Goal: Task Accomplishment & Management: Complete application form

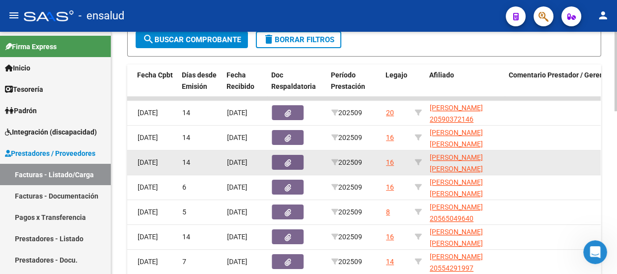
scroll to position [383, 0]
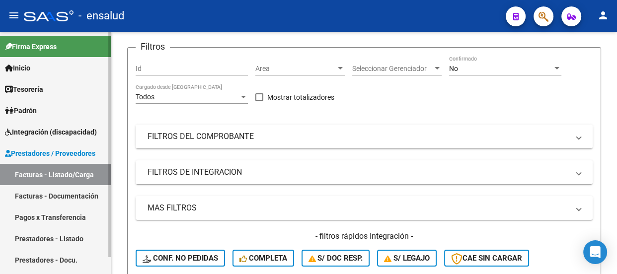
scroll to position [17, 0]
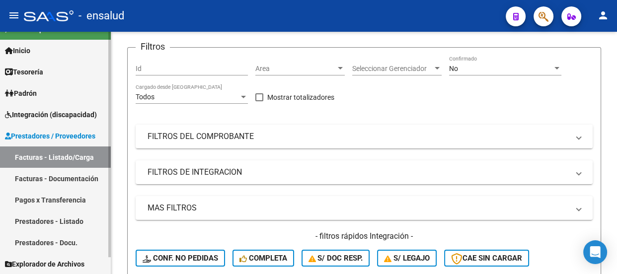
click at [36, 114] on span "Integración (discapacidad)" at bounding box center [51, 114] width 92 height 11
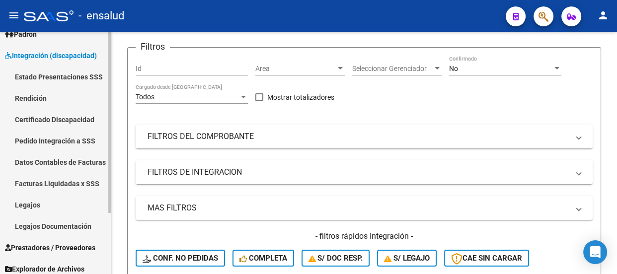
scroll to position [81, 0]
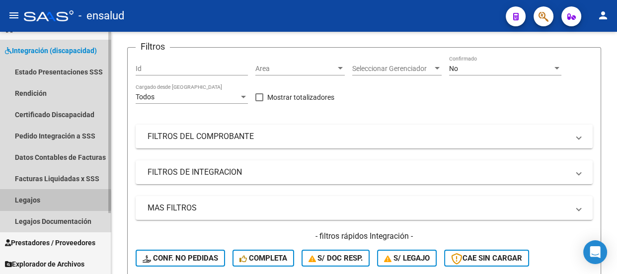
click at [27, 200] on link "Legajos" at bounding box center [55, 199] width 111 height 21
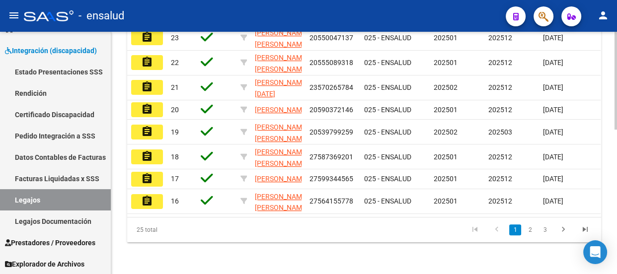
scroll to position [334, 0]
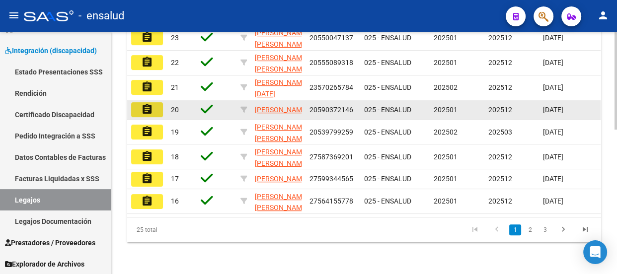
click at [146, 115] on mat-icon "assignment" at bounding box center [147, 109] width 12 height 12
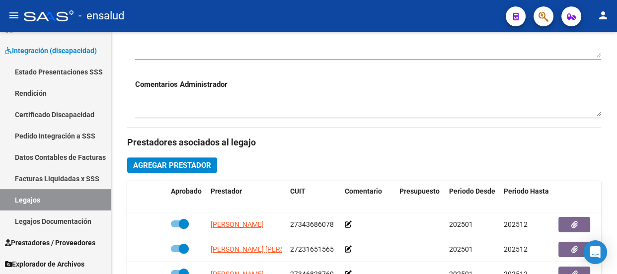
scroll to position [361, 0]
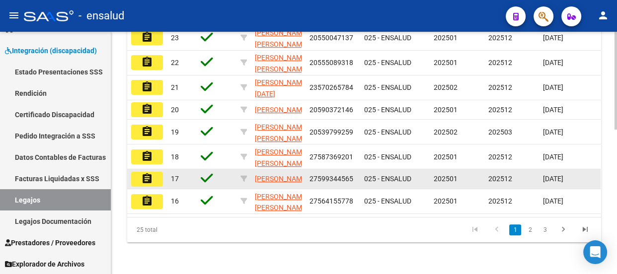
scroll to position [313, 0]
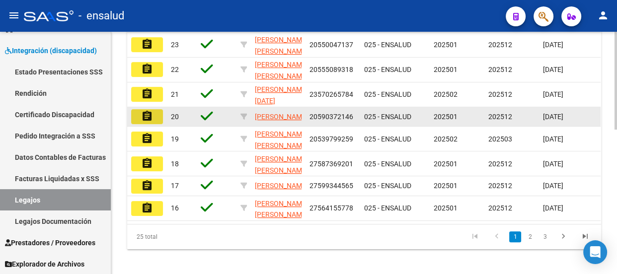
click at [144, 122] on mat-icon "assignment" at bounding box center [147, 116] width 12 height 12
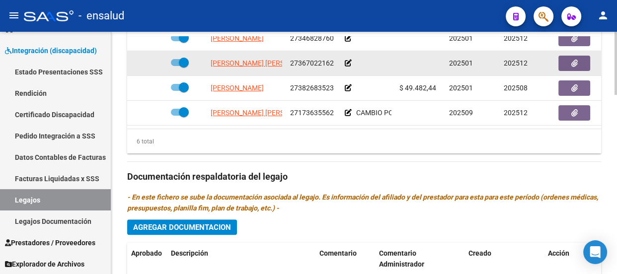
scroll to position [66, 0]
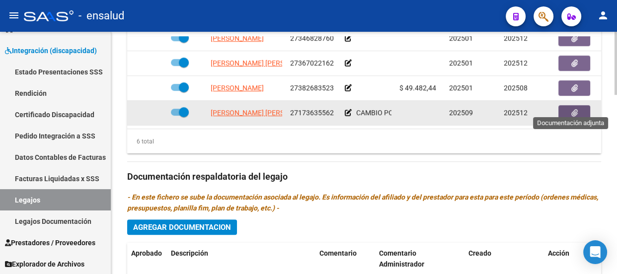
click at [576, 109] on icon "button" at bounding box center [574, 112] width 6 height 7
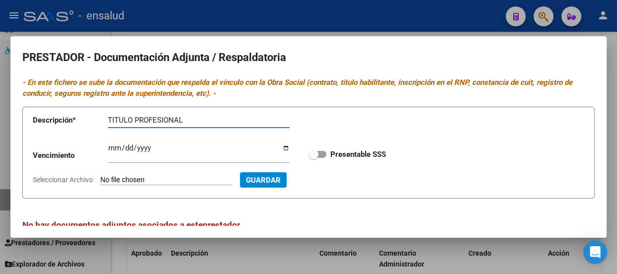
type input "TITULO PROFESIONAL"
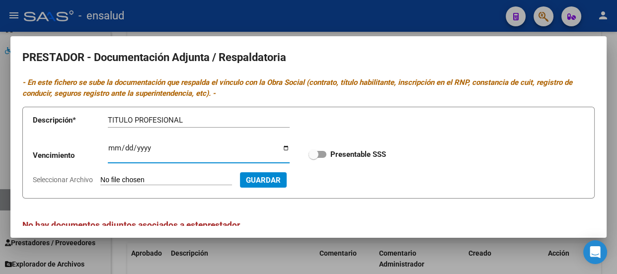
click at [114, 148] on input "Ingresar vencimiento" at bounding box center [199, 152] width 182 height 16
click at [188, 180] on input "Seleccionar Archivo" at bounding box center [166, 180] width 132 height 9
type input "C:\fakepath\[PERSON_NAME].pdf"
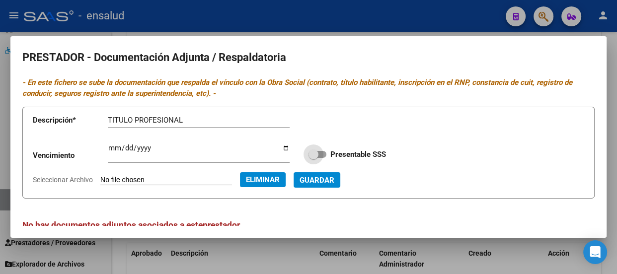
click at [318, 155] on span at bounding box center [317, 154] width 18 height 7
click at [313, 158] on input "Presentable SSS" at bounding box center [313, 158] width 0 height 0
checkbox input "true"
click at [334, 180] on span "Guardar" at bounding box center [316, 180] width 35 height 9
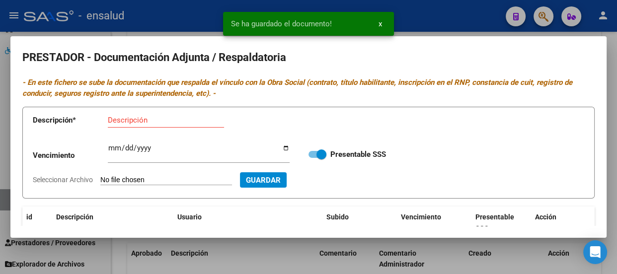
scroll to position [0, 0]
click at [109, 119] on input "Descripción" at bounding box center [166, 120] width 116 height 9
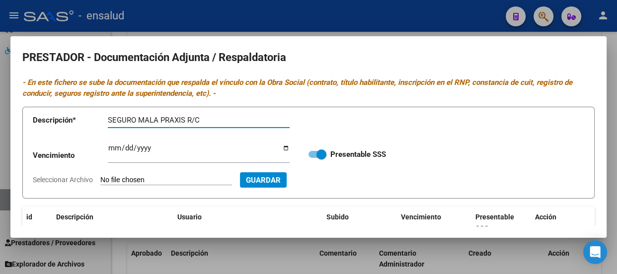
type input "SEGURO MALA PRAXIS R/C"
click at [184, 182] on input "Seleccionar Archivo" at bounding box center [166, 180] width 132 height 9
type input "C:\fakepath\[PERSON_NAME] SEGURO.pdf"
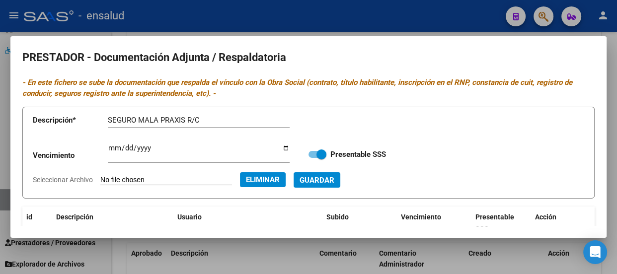
click at [334, 180] on span "Guardar" at bounding box center [316, 180] width 35 height 9
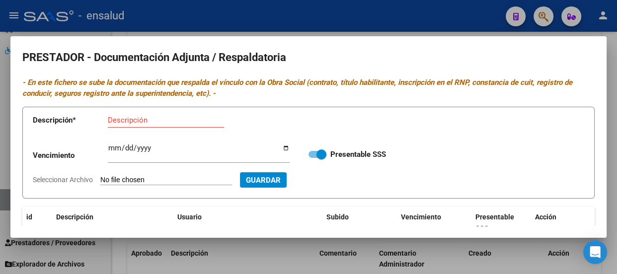
click at [380, 23] on div at bounding box center [308, 137] width 617 height 274
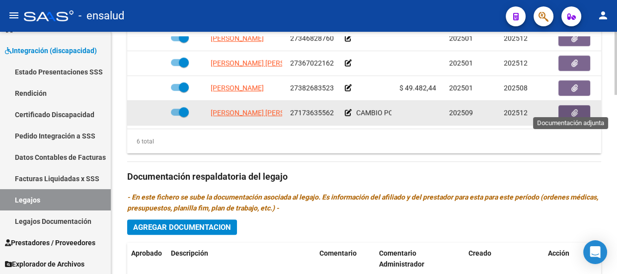
click at [577, 106] on button "button" at bounding box center [574, 112] width 32 height 15
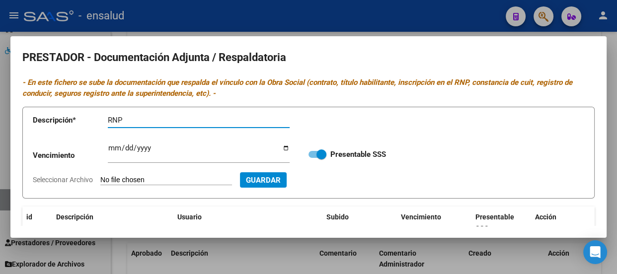
type input "RNP"
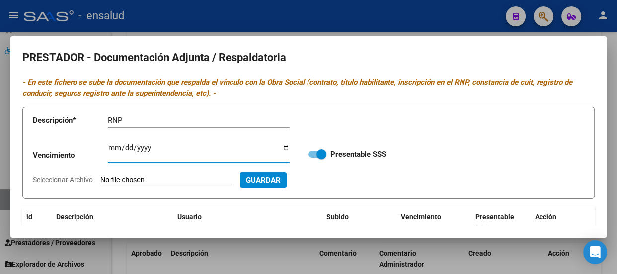
click at [114, 148] on input "Ingresar vencimiento" at bounding box center [199, 152] width 182 height 16
type input "[DATE]"
click at [198, 177] on input "Seleccionar Archivo" at bounding box center [166, 180] width 132 height 9
type input "C:\fakepath\[PERSON_NAME] RNP.pdf"
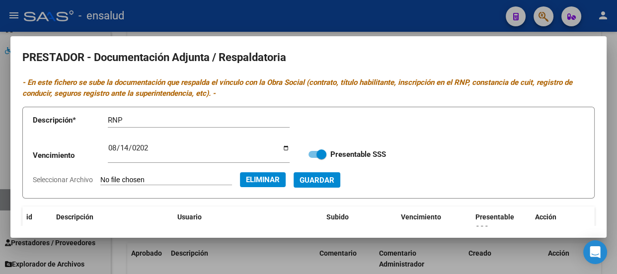
click at [334, 180] on span "Guardar" at bounding box center [316, 180] width 35 height 9
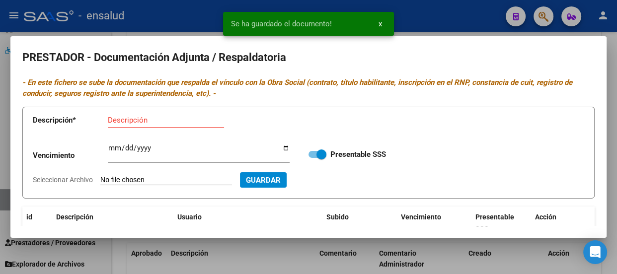
click at [132, 117] on input "Descripción" at bounding box center [166, 120] width 116 height 9
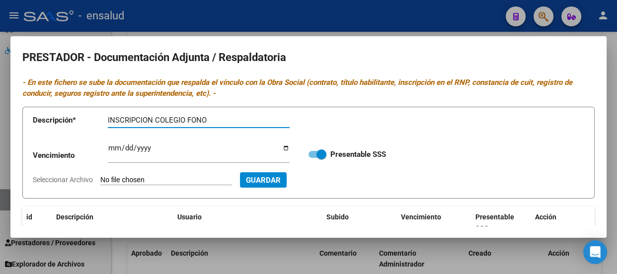
type input "INSCRIPCION COLEGIO FONO"
click at [164, 182] on input "Seleccionar Archivo" at bounding box center [166, 180] width 132 height 9
type input "C:\fakepath\[PERSON_NAME].pdf"
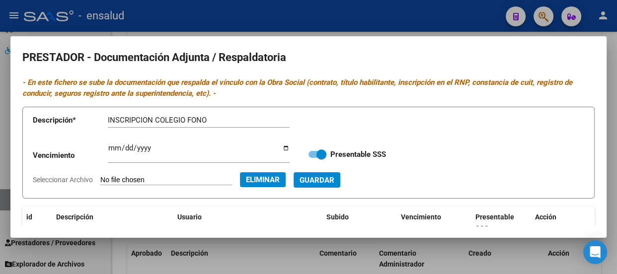
click at [334, 182] on span "Guardar" at bounding box center [316, 180] width 35 height 9
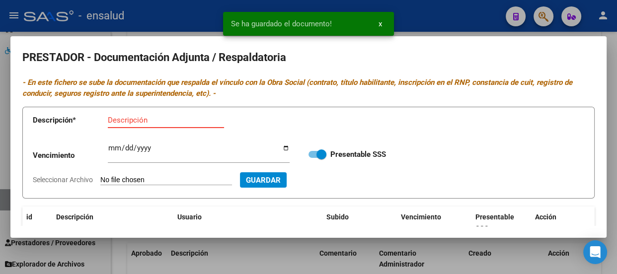
click at [124, 119] on input "Descripción" at bounding box center [166, 120] width 116 height 9
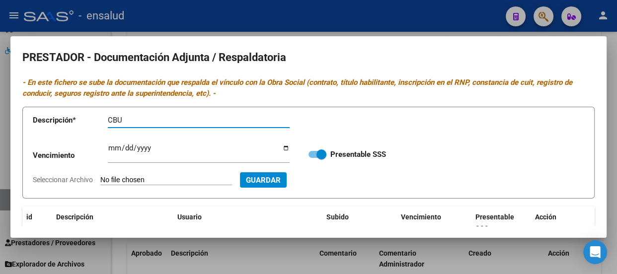
type input "CBU"
click at [167, 179] on input "Seleccionar Archivo" at bounding box center [166, 180] width 132 height 9
type input "C:\fakepath\[PERSON_NAME] CBU.pdf"
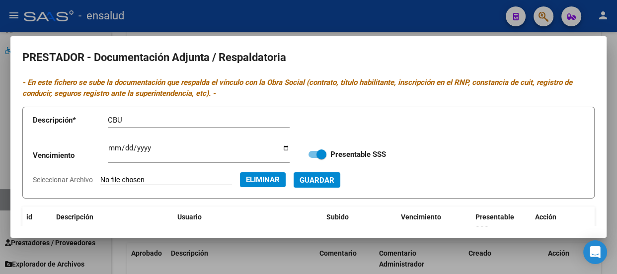
click at [334, 183] on span "Guardar" at bounding box center [316, 180] width 35 height 9
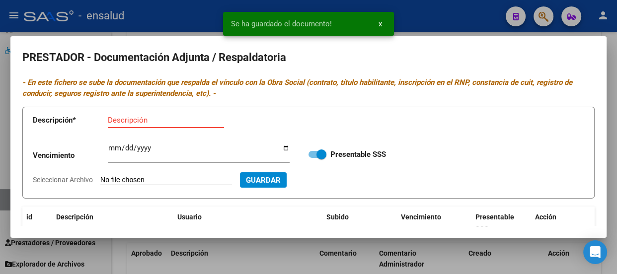
click at [129, 117] on input "Descripción" at bounding box center [166, 120] width 116 height 9
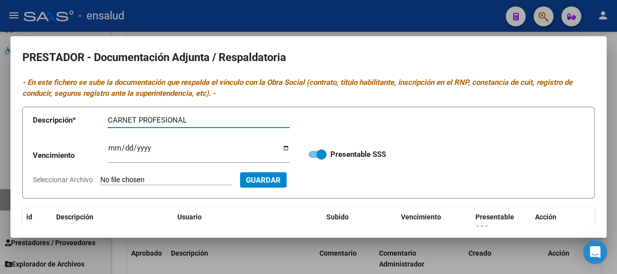
type input "CARNET PROFESIONAL"
click at [179, 182] on input "Seleccionar Archivo" at bounding box center [166, 180] width 132 height 9
type input "C:\fakepath\[PERSON_NAME].pdf"
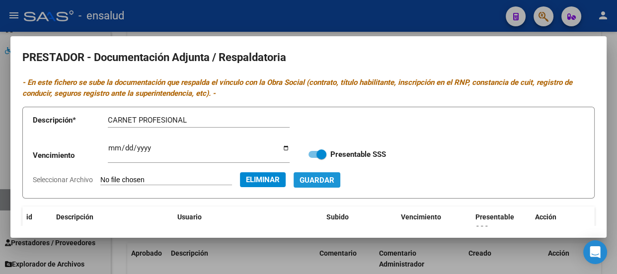
click at [334, 179] on span "Guardar" at bounding box center [316, 180] width 35 height 9
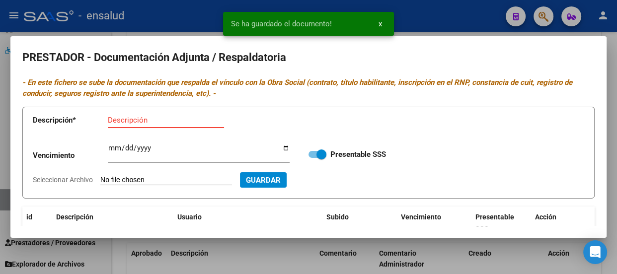
click at [120, 119] on input "Descripción" at bounding box center [166, 120] width 116 height 9
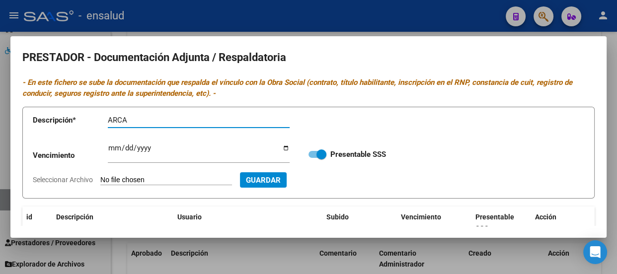
type input "ARCA"
click at [177, 182] on input "Seleccionar Archivo" at bounding box center [166, 180] width 132 height 9
type input "C:\fakepath\[PERSON_NAME].pdf"
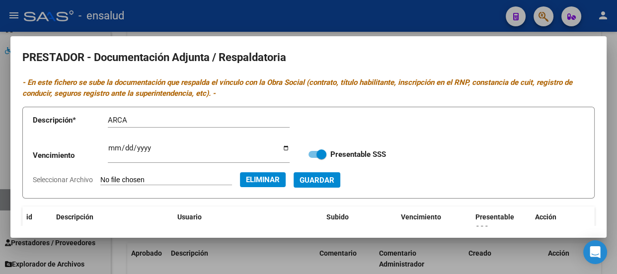
click at [334, 182] on span "Guardar" at bounding box center [316, 180] width 35 height 9
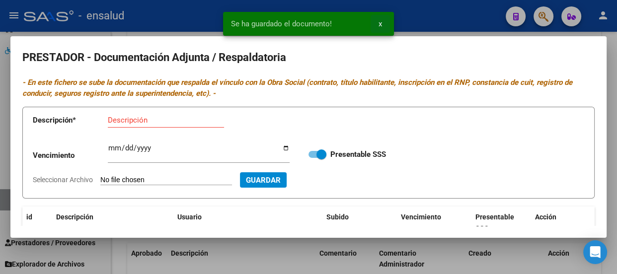
click at [379, 23] on span "x" at bounding box center [379, 23] width 3 height 9
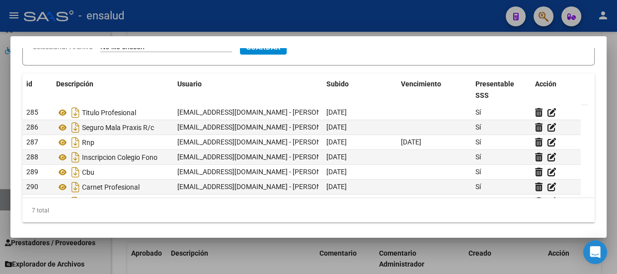
scroll to position [135, 0]
